Goal: Information Seeking & Learning: Understand process/instructions

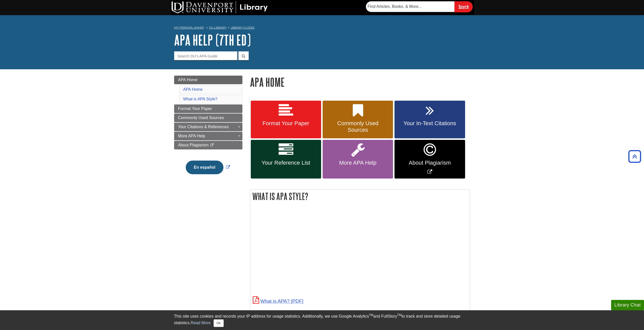
scroll to position [228, 0]
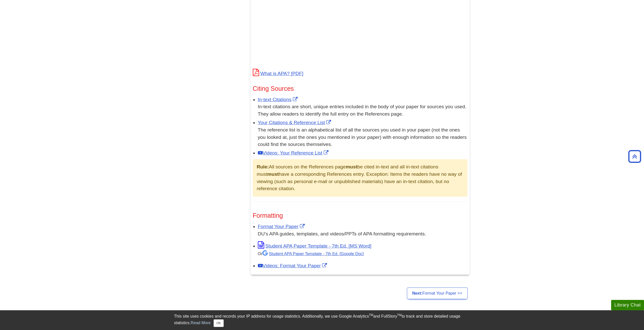
click at [208, 237] on div "Menu APA Home APA Home What is APA Style? Format Your Paper Commonly Used Sourc…" at bounding box center [322, 72] width 304 height 461
click at [272, 225] on link "Format Your Paper" at bounding box center [282, 226] width 48 height 5
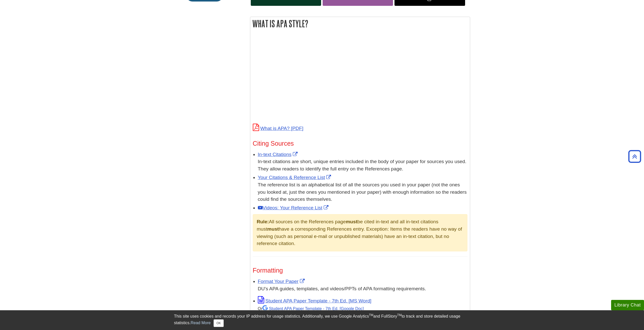
scroll to position [0, 0]
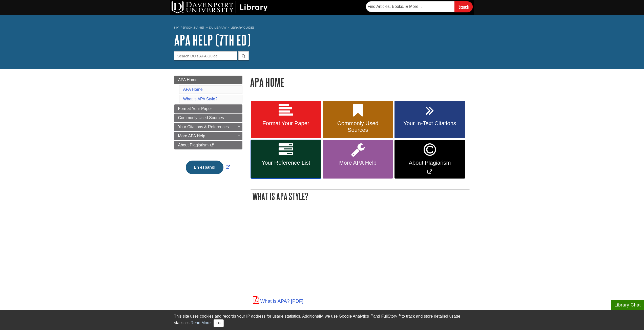
click at [269, 160] on span "Your Reference List" at bounding box center [286, 163] width 63 height 7
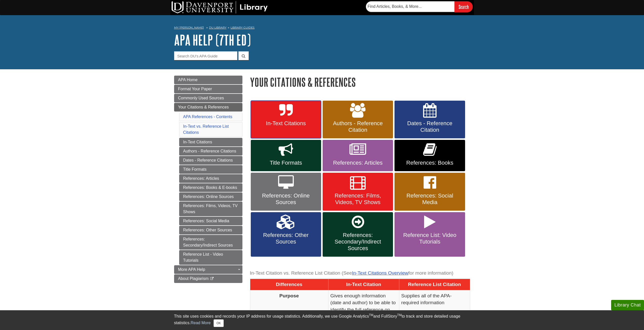
click at [295, 114] on link "In-Text Citations" at bounding box center [286, 120] width 70 height 38
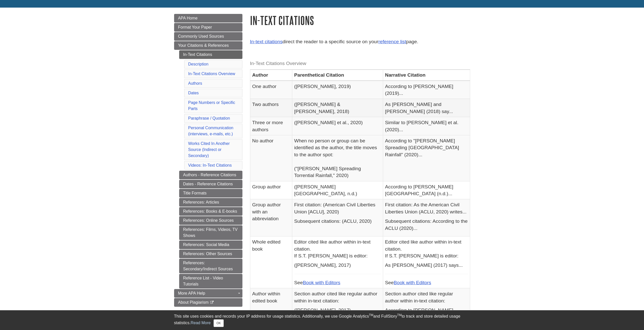
scroll to position [127, 0]
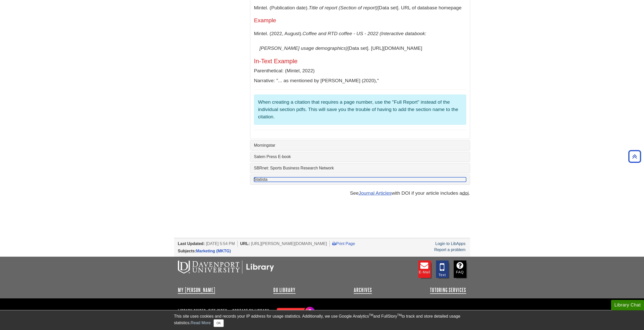
click at [255, 177] on link "Statista" at bounding box center [360, 179] width 212 height 5
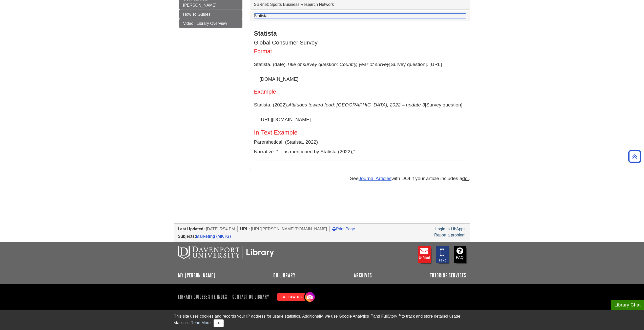
scroll to position [103, 0]
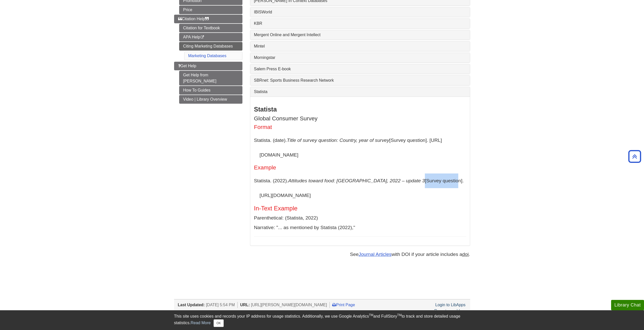
drag, startPoint x: 404, startPoint y: 181, endPoint x: 444, endPoint y: 182, distance: 40.0
click at [439, 182] on p "Statista. (2022). Attitudes toward food: United States, 2022 – update 3 [Survey…" at bounding box center [360, 188] width 212 height 29
click at [451, 190] on p "Statista. (2022). Attitudes toward food: United States, 2022 – update 3 [Survey…" at bounding box center [360, 188] width 212 height 29
drag, startPoint x: 320, startPoint y: 195, endPoint x: 251, endPoint y: 195, distance: 69.6
click at [251, 195] on div "Statista Global Consumer Survey Format Statista. (date). Title of survey questi…" at bounding box center [360, 171] width 220 height 149
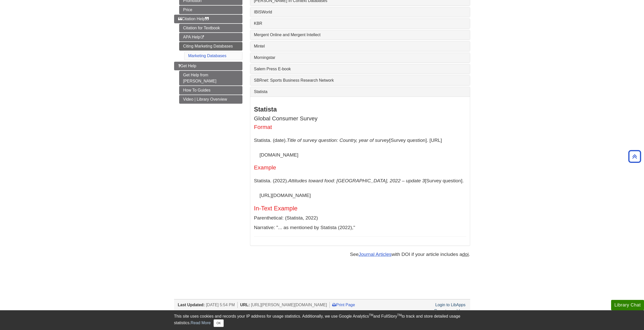
click at [347, 197] on p "Statista. (2022). Attitudes toward food: United States, 2022 – update 3 [Survey…" at bounding box center [360, 188] width 212 height 29
drag, startPoint x: 258, startPoint y: 154, endPoint x: 324, endPoint y: 157, distance: 66.1
click at [324, 157] on p "Statista. (date). Title of survey question: Country, year of survey [Survey que…" at bounding box center [360, 147] width 212 height 29
copy p "https://www.statista.com"
click at [224, 168] on div "Menu Target Market 4 P's of Marketing Product Place Promotion Price Citation He…" at bounding box center [322, 112] width 304 height 317
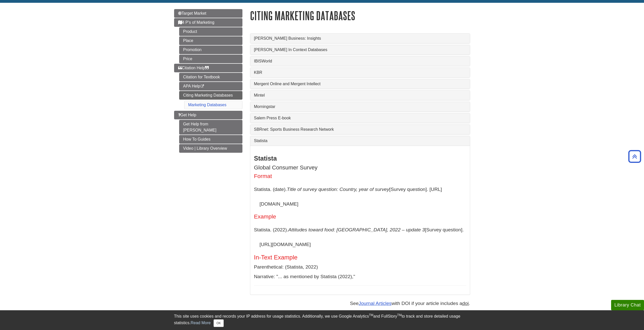
scroll to position [0, 0]
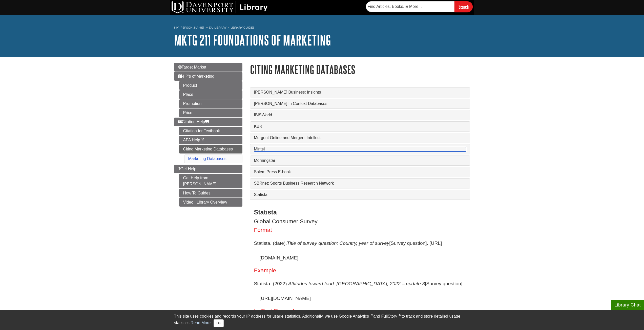
click at [268, 148] on link "Mintel" at bounding box center [360, 149] width 212 height 5
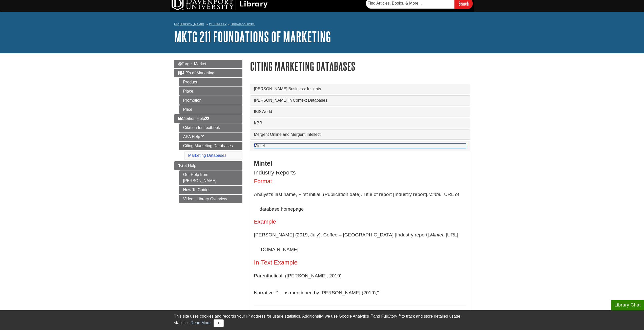
scroll to position [101, 0]
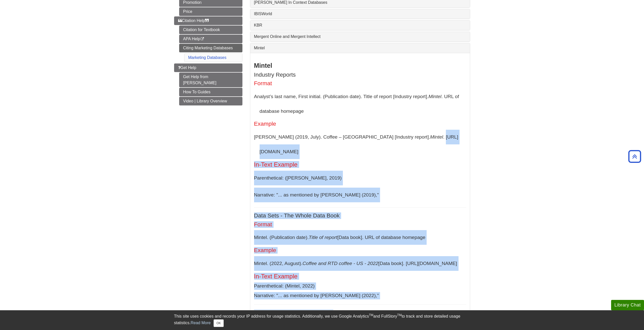
drag, startPoint x: 383, startPoint y: 136, endPoint x: 473, endPoint y: 134, distance: 90.6
click at [473, 134] on div "Gale Business: Insights Gale Business: Insights Company Profile Format Name of …" at bounding box center [360, 259] width 228 height 556
click at [467, 136] on div "Mintel Industry Reports Format Analyst’s last name, First initial. (Publication…" at bounding box center [360, 259] width 220 height 413
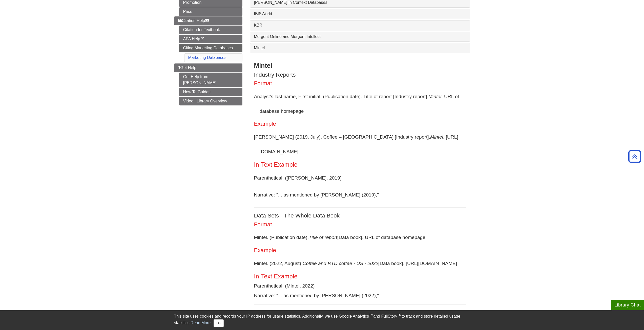
click at [419, 135] on p "Failla, J. (2019, July). Coffee – US [Industry report]. Mintel . https://www.mi…" at bounding box center [360, 144] width 212 height 29
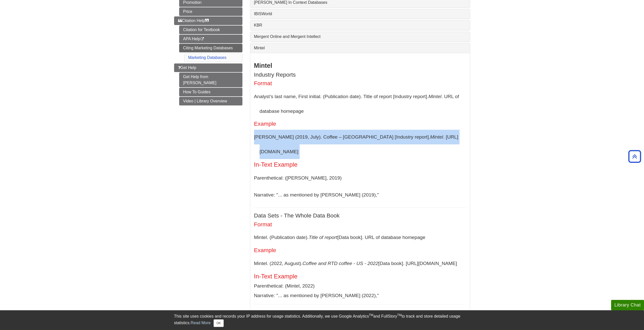
click at [419, 135] on p "Failla, J. (2019, July). Coffee – US [Industry report]. Mintel . https://www.mi…" at bounding box center [360, 144] width 212 height 29
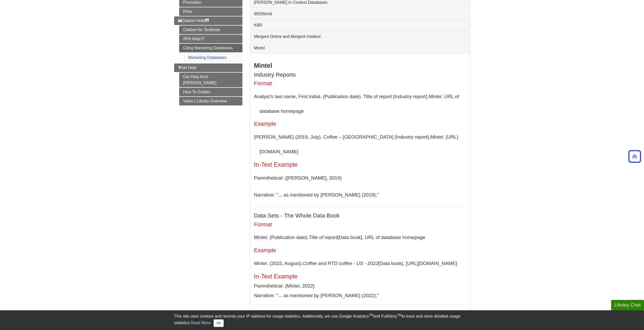
click at [369, 145] on div "Mintel Industry Reports Format Analyst’s last name, First initial. (Publication…" at bounding box center [360, 259] width 212 height 395
click at [381, 138] on p "Failla, J. (2019, July). Coffee – US [Industry report]. Mintel . https://www.mi…" at bounding box center [360, 144] width 212 height 29
click at [382, 138] on p "Failla, J. (2019, July). Coffee – US [Industry report]. Mintel . https://www.mi…" at bounding box center [360, 144] width 212 height 29
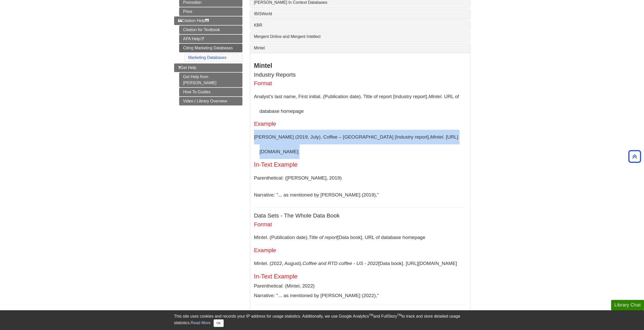
click at [382, 138] on p "Failla, J. (2019, July). Coffee – US [Industry report]. Mintel . https://www.mi…" at bounding box center [360, 144] width 212 height 29
click at [430, 136] on icon "Mintel" at bounding box center [436, 136] width 13 height 5
drag, startPoint x: 379, startPoint y: 136, endPoint x: 445, endPoint y: 137, distance: 66.1
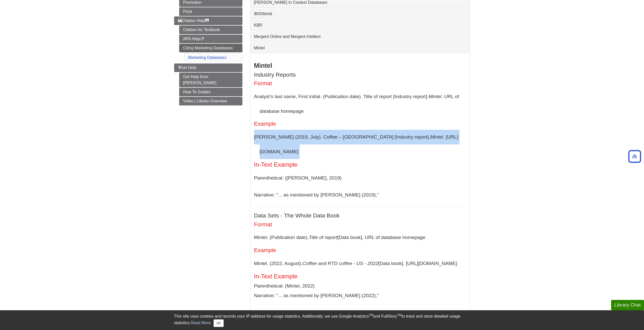
click at [445, 137] on p "Failla, J. (2019, July). Coffee – US [Industry report]. Mintel . https://www.mi…" at bounding box center [360, 144] width 212 height 29
click at [434, 137] on p "Failla, J. (2019, July). Coffee – US [Industry report]. Mintel . https://www.mi…" at bounding box center [360, 144] width 212 height 29
drag, startPoint x: 431, startPoint y: 136, endPoint x: 382, endPoint y: 139, distance: 48.2
click at [382, 139] on p "Failla, J. (2019, July). Coffee – US [Industry report]. Mintel . https://www.mi…" at bounding box center [360, 144] width 212 height 29
copy p "https://www.mintel.com"
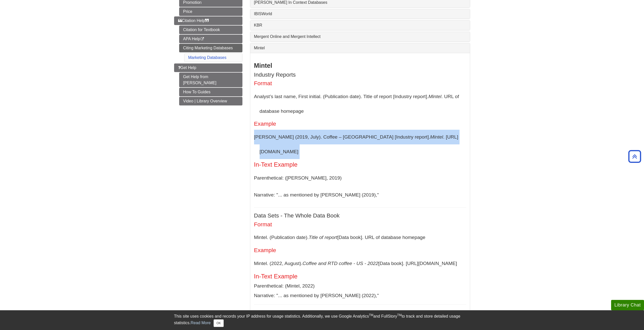
scroll to position [0, 0]
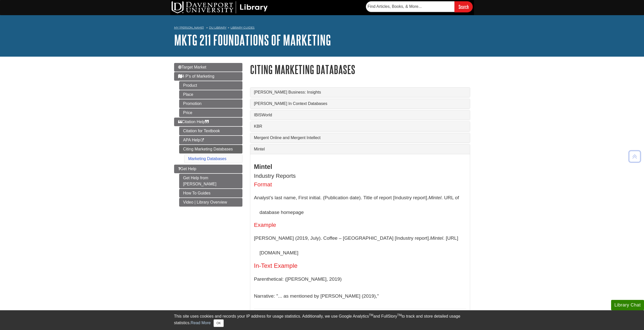
click at [275, 152] on div "Mintel" at bounding box center [360, 150] width 220 height 10
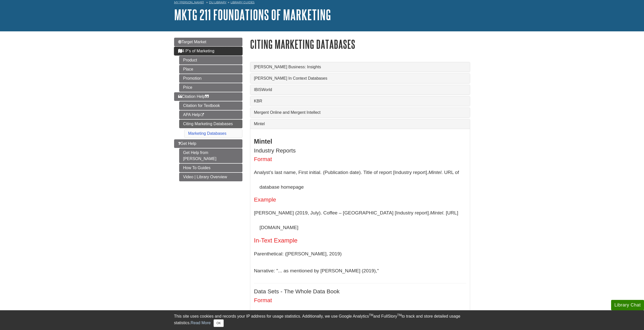
click at [204, 53] on span "4 P's of Marketing" at bounding box center [196, 51] width 36 height 4
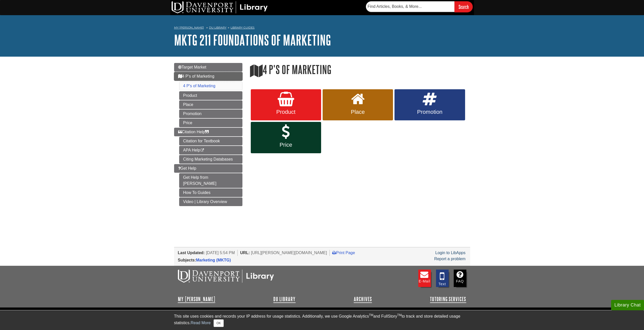
click at [202, 73] on link "4 P's of Marketing" at bounding box center [208, 76] width 68 height 9
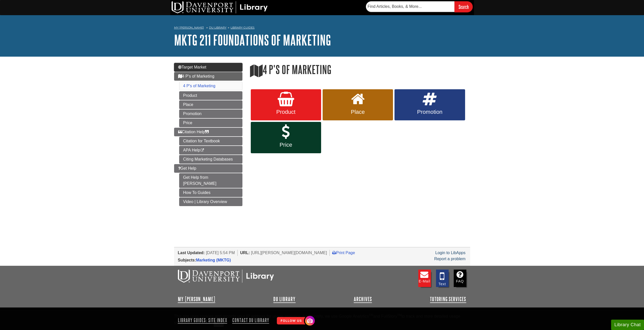
click at [205, 66] on span "Target Market" at bounding box center [192, 67] width 28 height 4
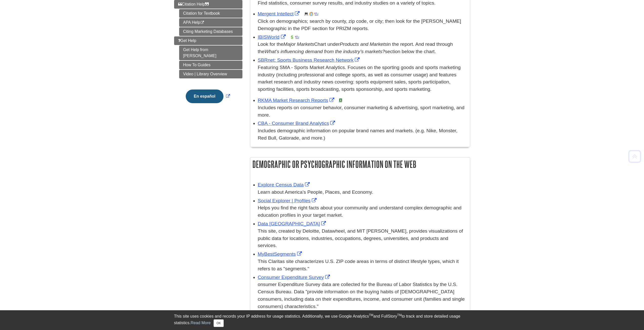
scroll to position [177, 0]
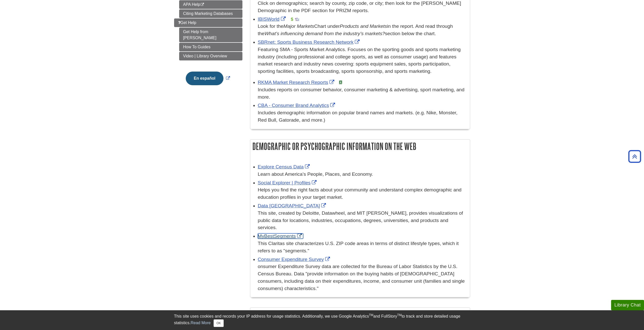
click at [273, 238] on link "MyBestSegments" at bounding box center [280, 236] width 45 height 5
